Goal: Task Accomplishment & Management: Manage account settings

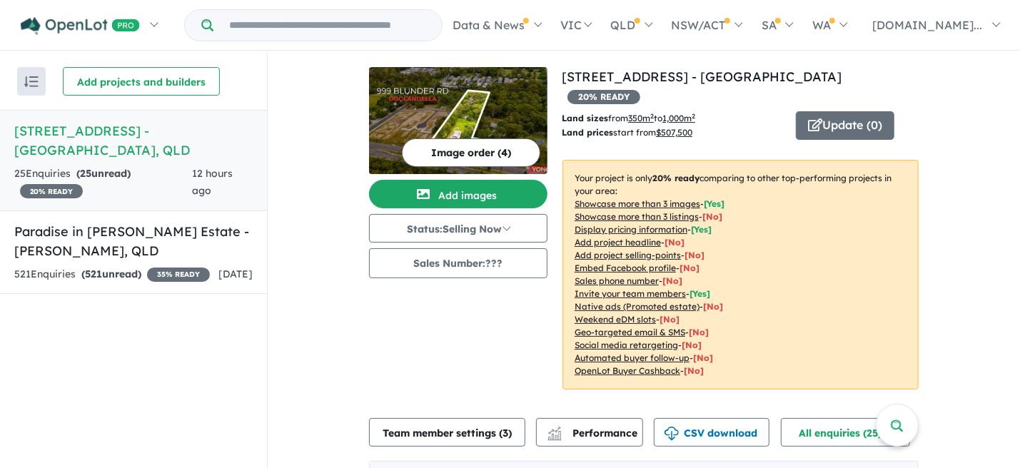
scroll to position [285, 0]
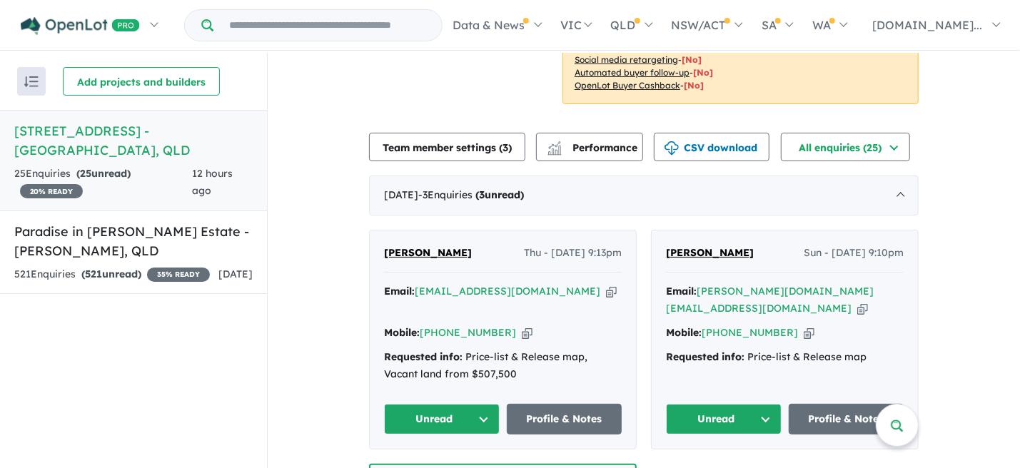
click at [522, 325] on icon "button" at bounding box center [527, 332] width 11 height 15
click at [606, 284] on icon "button" at bounding box center [611, 291] width 11 height 15
drag, startPoint x: 443, startPoint y: 229, endPoint x: 375, endPoint y: 235, distance: 68.8
click at [375, 235] on div "[PERSON_NAME] Thu - [DATE] 9:13pm Email: [EMAIL_ADDRESS][DOMAIN_NAME] Copied! M…" at bounding box center [503, 339] width 266 height 219
copy span "[PERSON_NAME]"
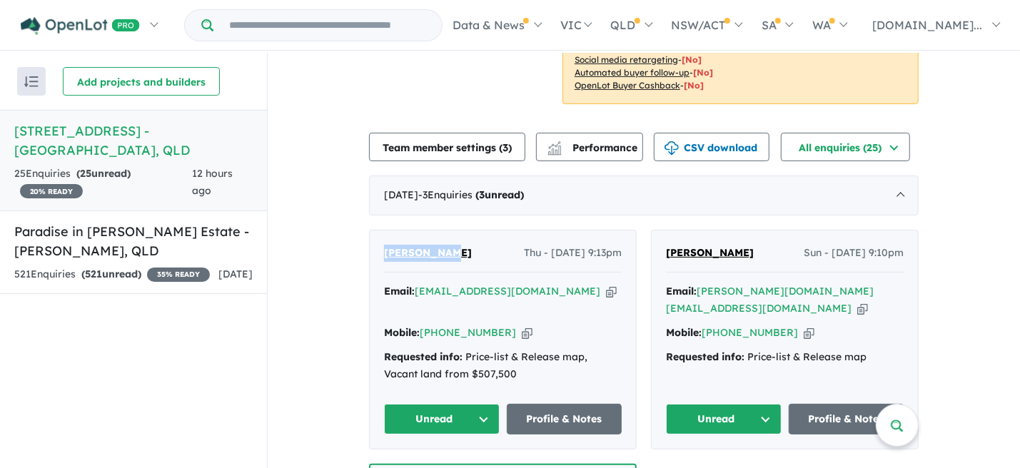
click at [522, 325] on icon "button" at bounding box center [527, 332] width 11 height 15
copy span "[PERSON_NAME]"
drag, startPoint x: 514, startPoint y: 337, endPoint x: 375, endPoint y: 328, distance: 139.4
click at [375, 328] on div "[PERSON_NAME] Thu - [DATE] 9:13pm Email: [EMAIL_ADDRESS][DOMAIN_NAME] Copied! M…" at bounding box center [503, 339] width 266 height 219
copy div "Vacant land from $507,500"
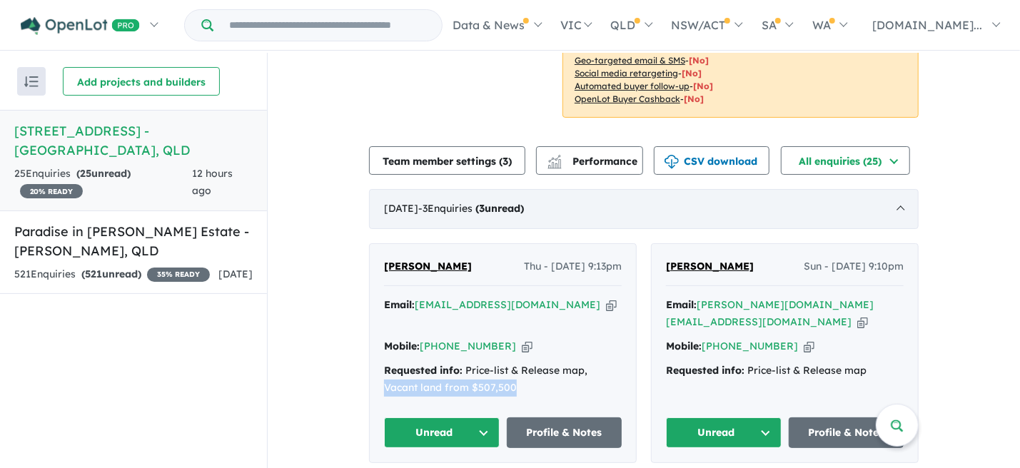
scroll to position [214, 0]
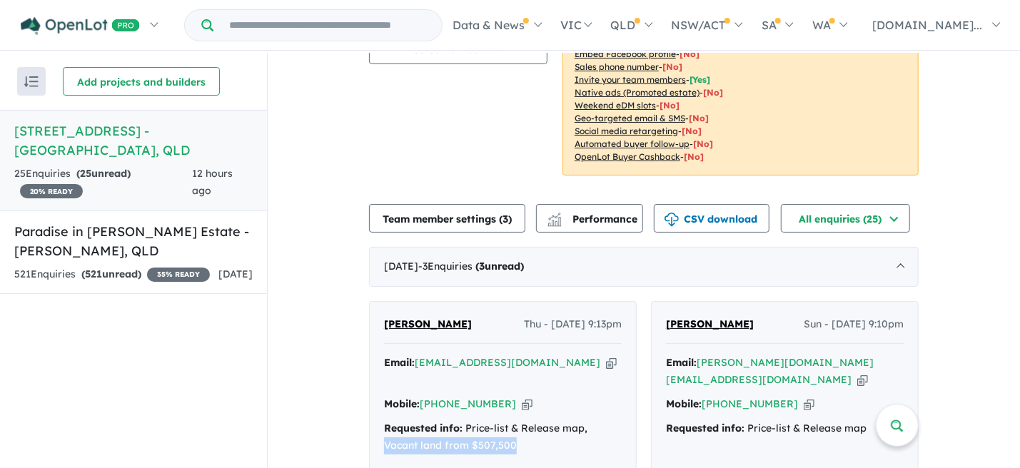
click at [857, 372] on icon "button" at bounding box center [862, 379] width 11 height 15
copy div "Vacant land from $507,500"
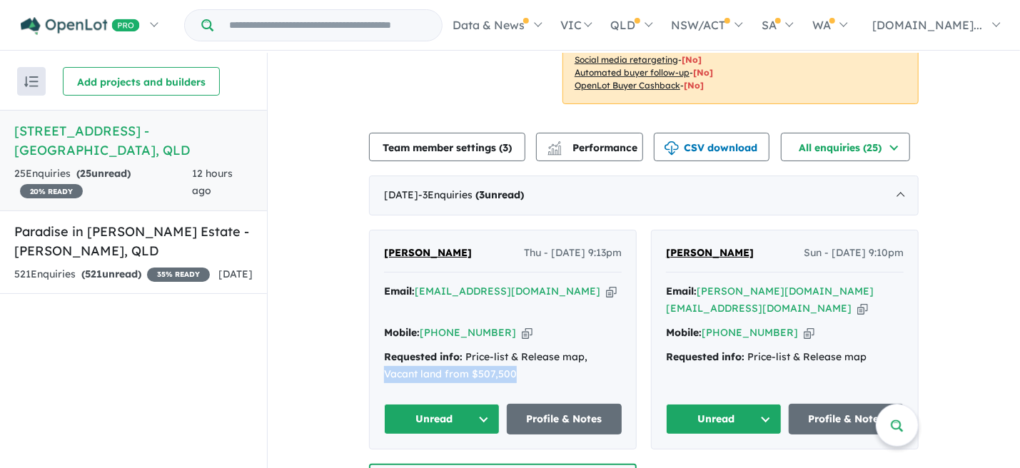
drag, startPoint x: 767, startPoint y: 234, endPoint x: 662, endPoint y: 235, distance: 104.9
click at [666, 245] on div "[PERSON_NAME] - [DATE] 9:10pm" at bounding box center [785, 259] width 238 height 29
copy span "[PERSON_NAME]"
click at [803, 325] on icon "button" at bounding box center [808, 332] width 11 height 15
copy span "[PERSON_NAME]"
